Goal: Register for event/course

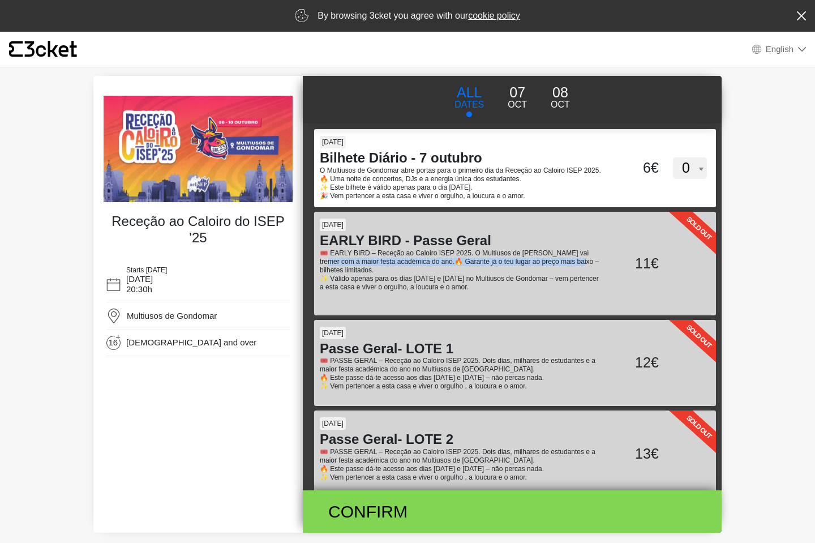
drag, startPoint x: 368, startPoint y: 273, endPoint x: 585, endPoint y: 266, distance: 216.3
click at [585, 266] on p "🎟️ EARLY BIRD – Receção ao Caloiro ISEP 2025. O Multiusos de [PERSON_NAME] vai …" at bounding box center [462, 261] width 285 height 25
click at [368, 265] on p "🎟️ EARLY BIRD – Receção ao Caloiro ISEP 2025. O Multiusos de [PERSON_NAME] vai …" at bounding box center [462, 261] width 285 height 25
drag, startPoint x: 320, startPoint y: 282, endPoint x: 393, endPoint y: 285, distance: 73.1
click at [393, 285] on div "Sold Out 07 Oct EARLY BIRD - Passe Geral 🎟️ EARLY BIRD – Receção ao Caloiro ISE…" at bounding box center [515, 264] width 402 height 104
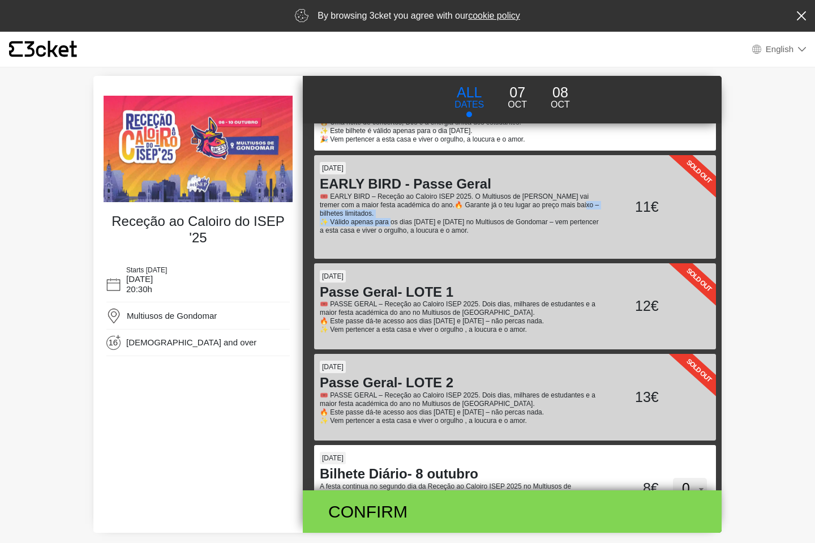
click at [397, 218] on p "🎟️ EARLY BIRD – Receção ao Caloiro ISEP 2025. O Multiusos de [PERSON_NAME] vai …" at bounding box center [462, 204] width 285 height 25
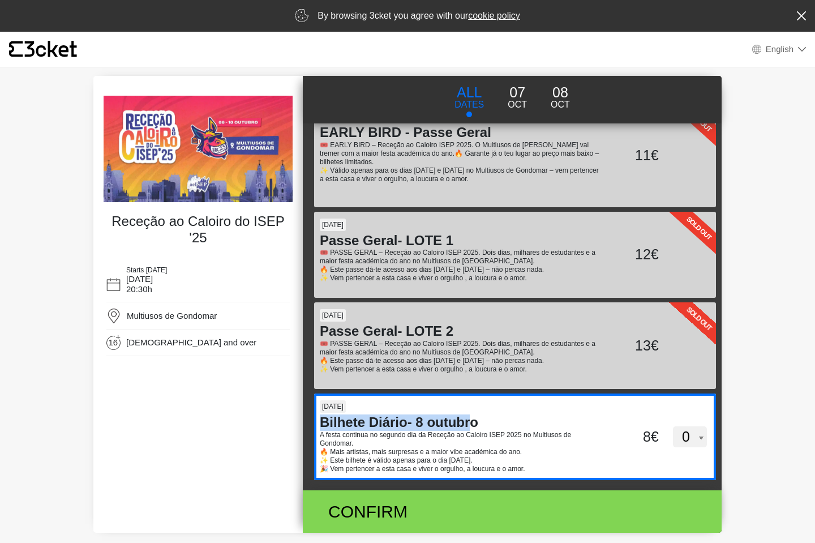
drag, startPoint x: 331, startPoint y: 421, endPoint x: 480, endPoint y: 416, distance: 149.5
click at [474, 418] on div "08 Oct Bilhete Diário- 8 outubro A festa continua no segundo dia da Receção ao …" at bounding box center [515, 436] width 402 height 87
click at [485, 413] on div "[DATE]" at bounding box center [462, 407] width 285 height 14
click at [484, 410] on input "akV4cFlYRUl4SzZGQlpUaVd5ZnluZz09" at bounding box center [399, 401] width 170 height 17
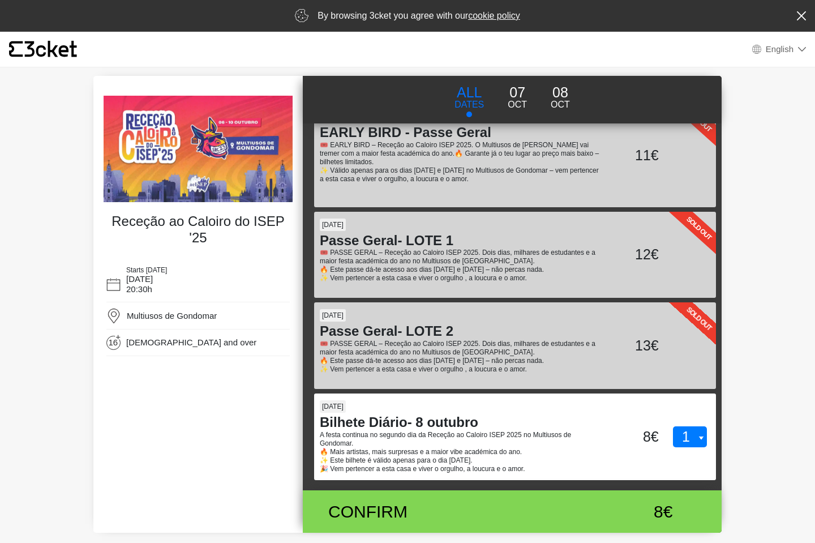
click at [809, 356] on body "× {' '} English English Português Español Catalan Français By browsing 3cket yo…" at bounding box center [407, 271] width 815 height 543
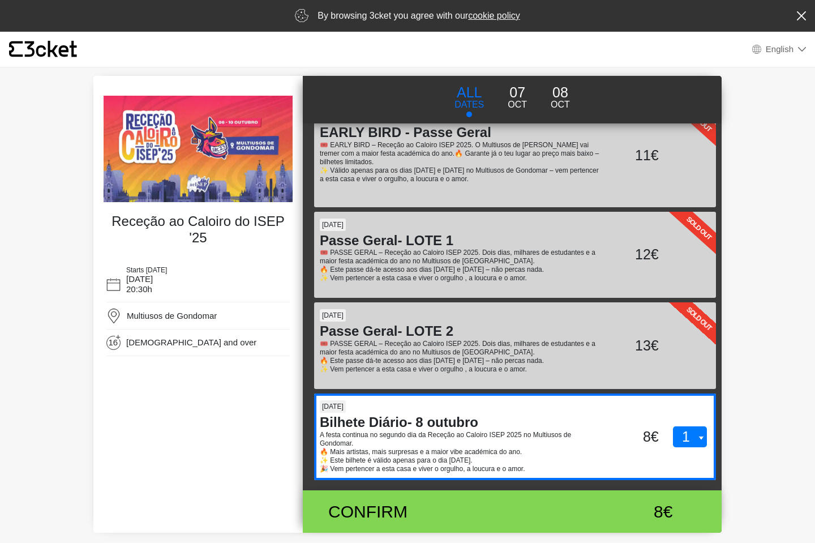
click at [687, 444] on select "0 1 2" at bounding box center [690, 437] width 34 height 22
select select "0"
click at [673, 426] on select "0 1 2" at bounding box center [690, 437] width 34 height 22
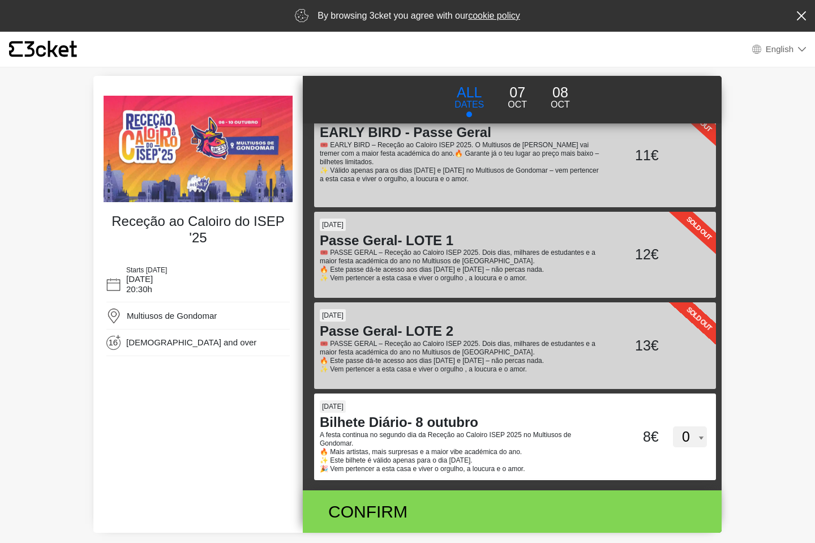
scroll to position [3, 0]
